Goal: Communication & Community: Answer question/provide support

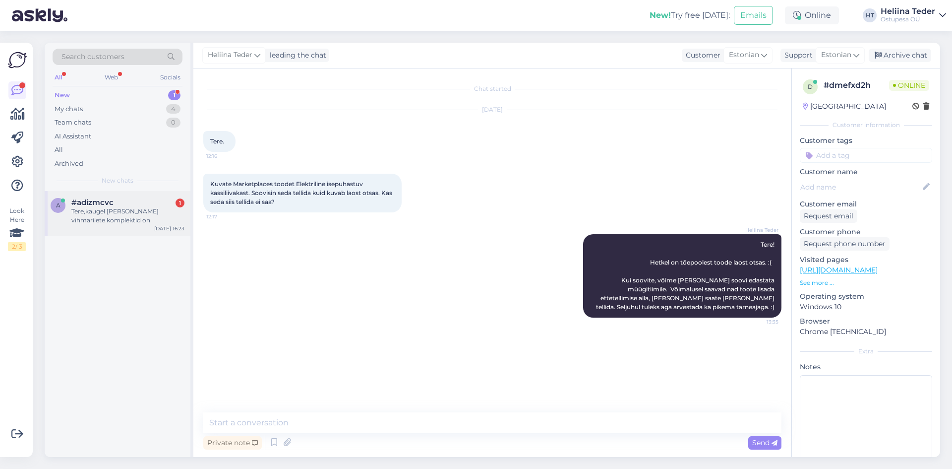
click at [113, 195] on div "a #adizmcvc 1 Tere,kaugel [PERSON_NAME] vihmariiete komplektid on [DATE] 16:23" at bounding box center [118, 213] width 146 height 45
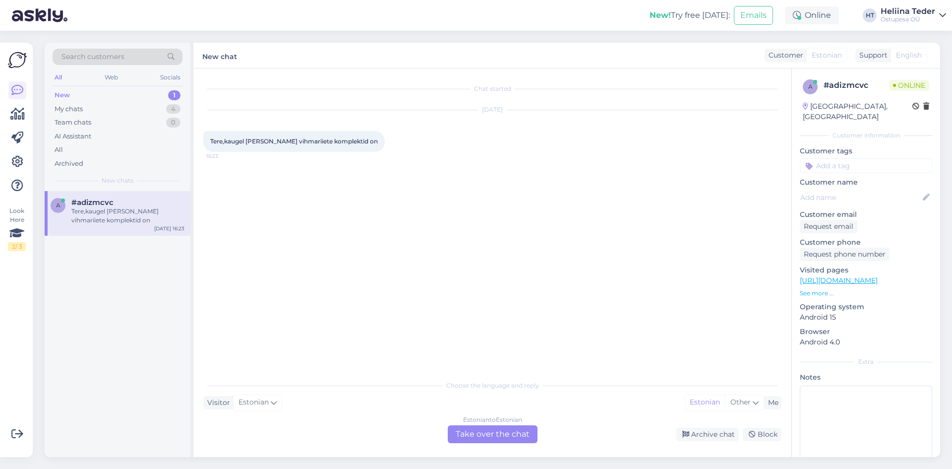
click at [526, 432] on div "Estonian to Estonian Take over the chat" at bounding box center [493, 434] width 90 height 18
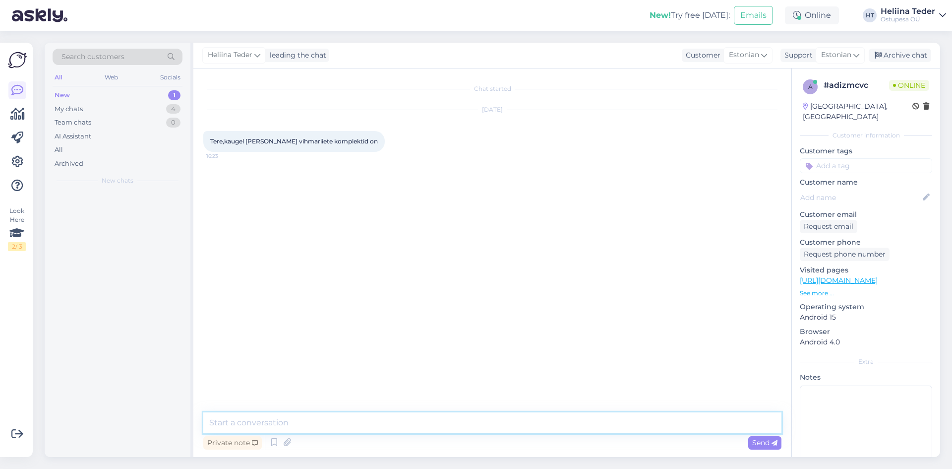
click at [446, 413] on textarea at bounding box center [492, 422] width 578 height 21
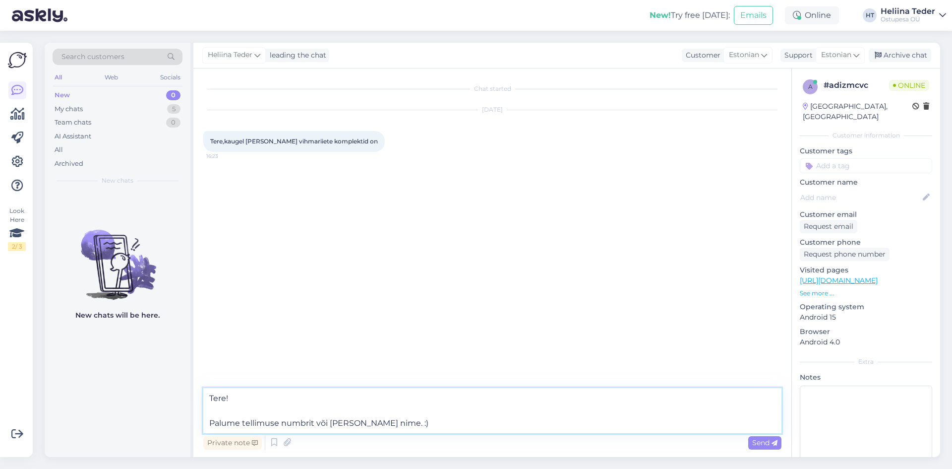
type textarea "Tere! Palume tellimuse numbrit või [PERSON_NAME] nime. :)"
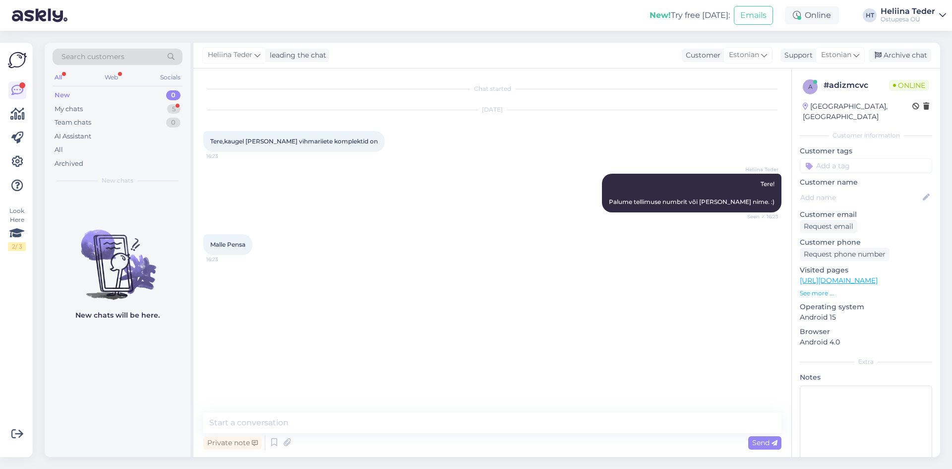
click at [238, 243] on span "Malle Pensa" at bounding box center [227, 243] width 35 height 7
copy div "Malle Pensa 16:23"
click at [261, 419] on textarea at bounding box center [492, 422] width 578 height 21
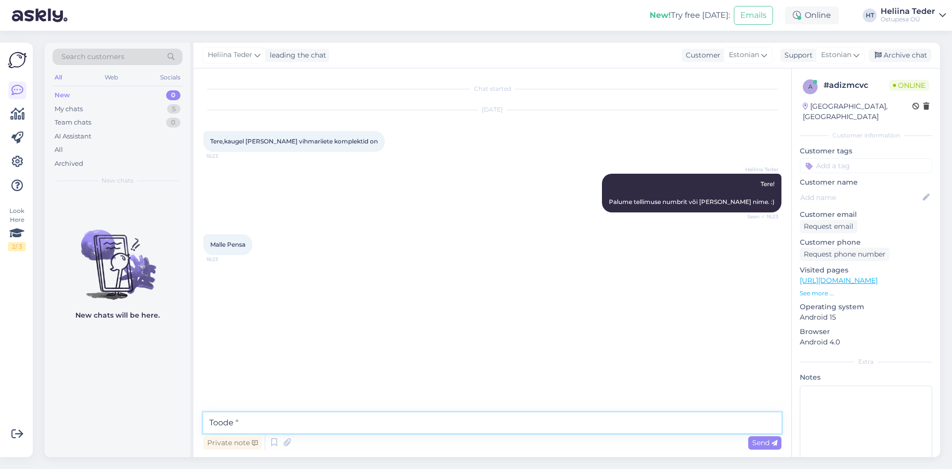
paste textarea "Vihmariiete komplekt, traksidega, [GEOGRAPHIC_DATA], Mikk-Line"
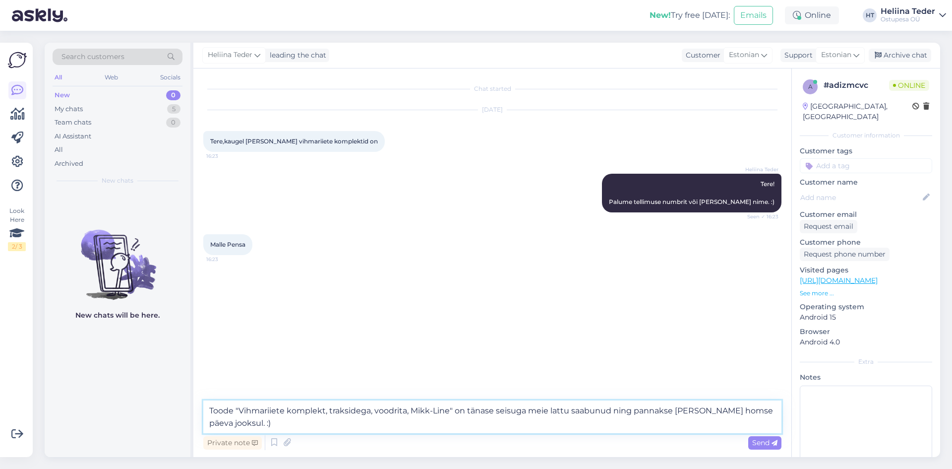
type textarea "Toode "Vihmariiete komplekt, traksidega, voodrita, Mikk-Line" on tänase seisuga…"
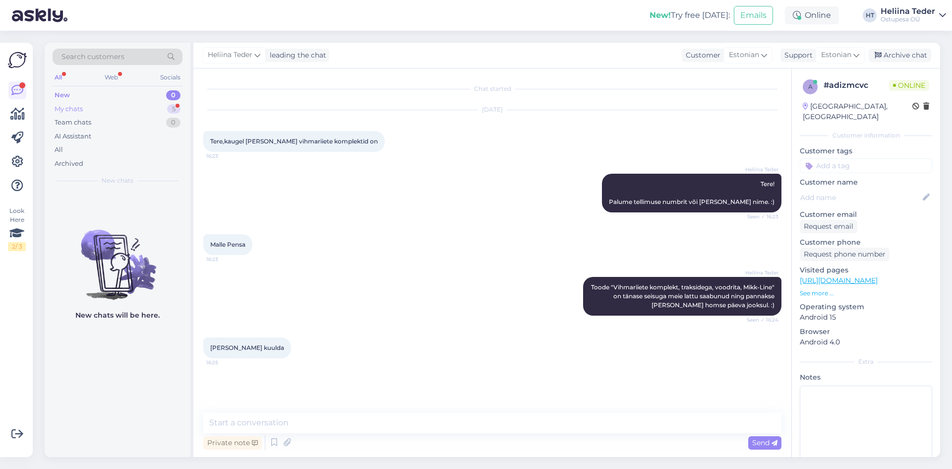
click at [88, 104] on div "My chats 5" at bounding box center [118, 109] width 130 height 14
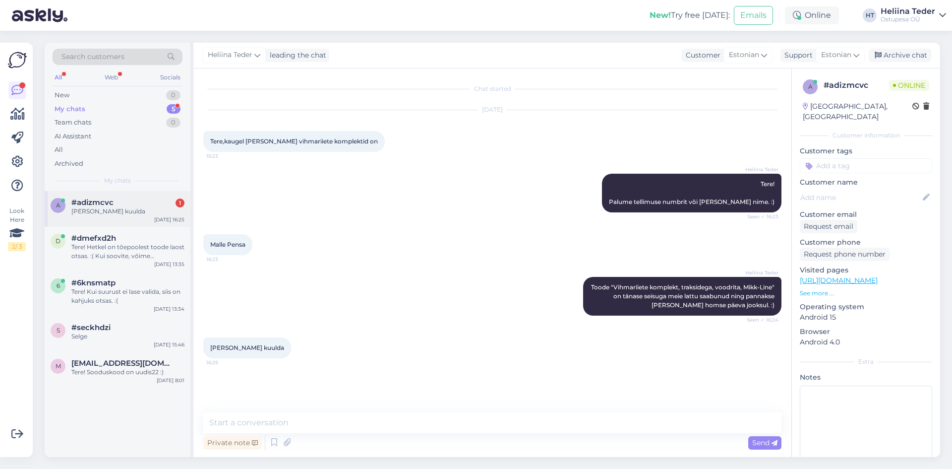
click at [105, 208] on div "[PERSON_NAME] kuulda" at bounding box center [127, 211] width 113 height 9
